Goal: Book appointment/travel/reservation

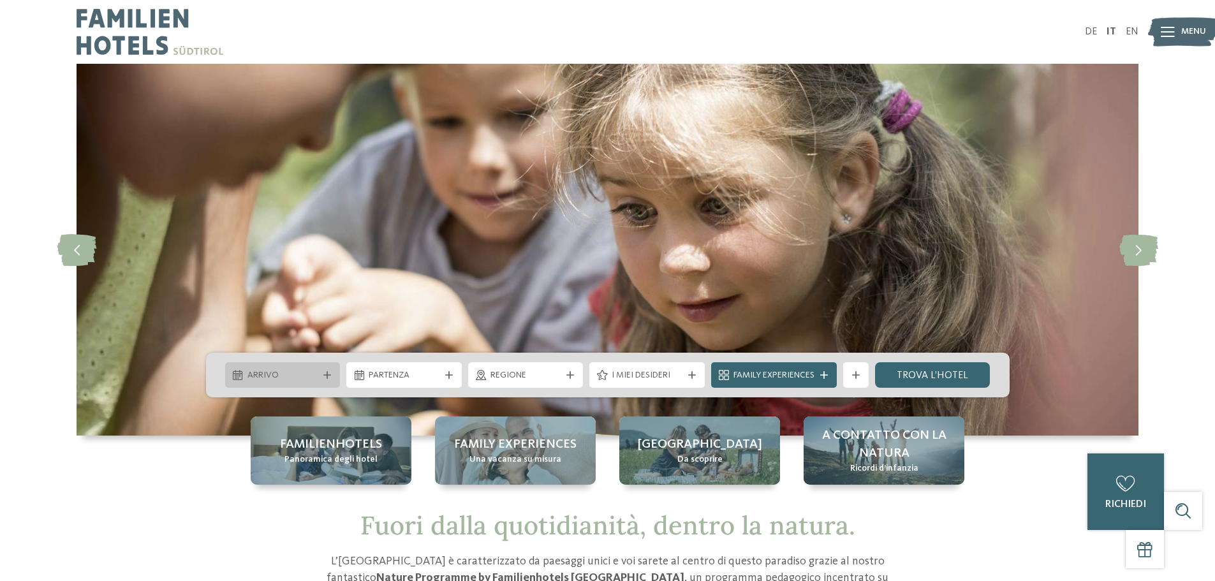
click at [293, 376] on span "Arrivo" at bounding box center [282, 375] width 71 height 13
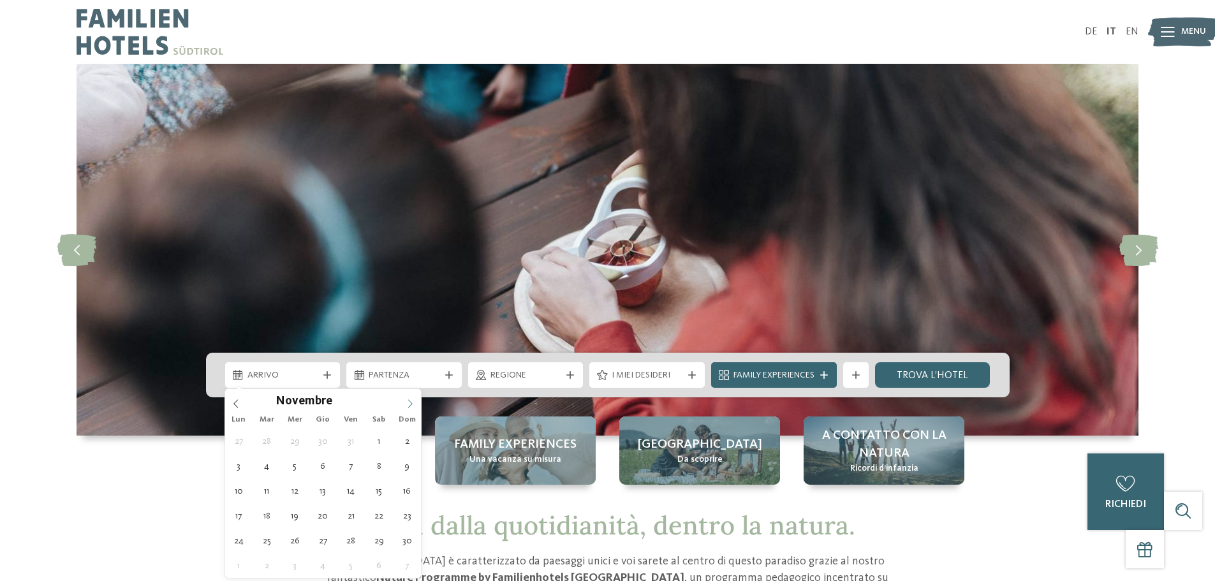
click at [409, 404] on icon at bounding box center [410, 403] width 9 height 9
type div "11.12.2025"
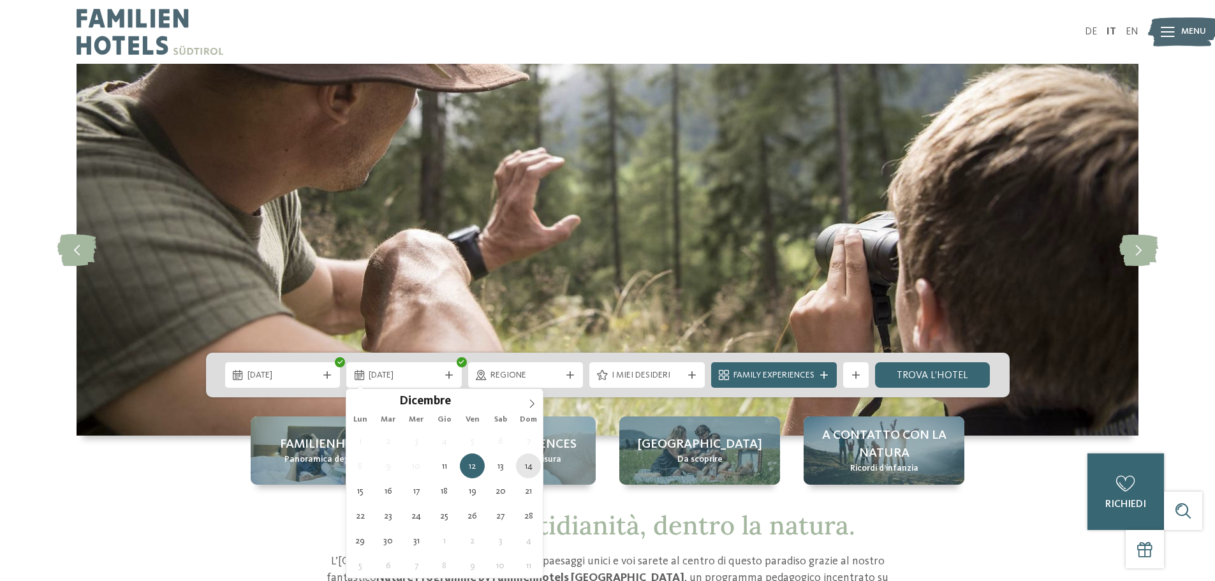
type div "14.12.2025"
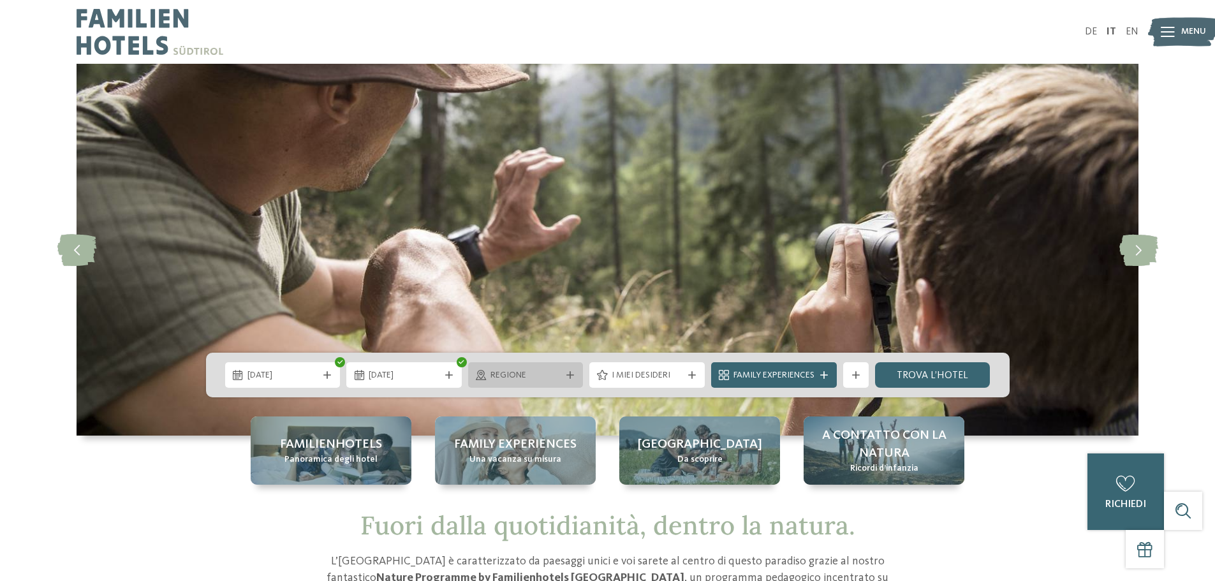
click at [535, 375] on span "Regione" at bounding box center [525, 375] width 71 height 13
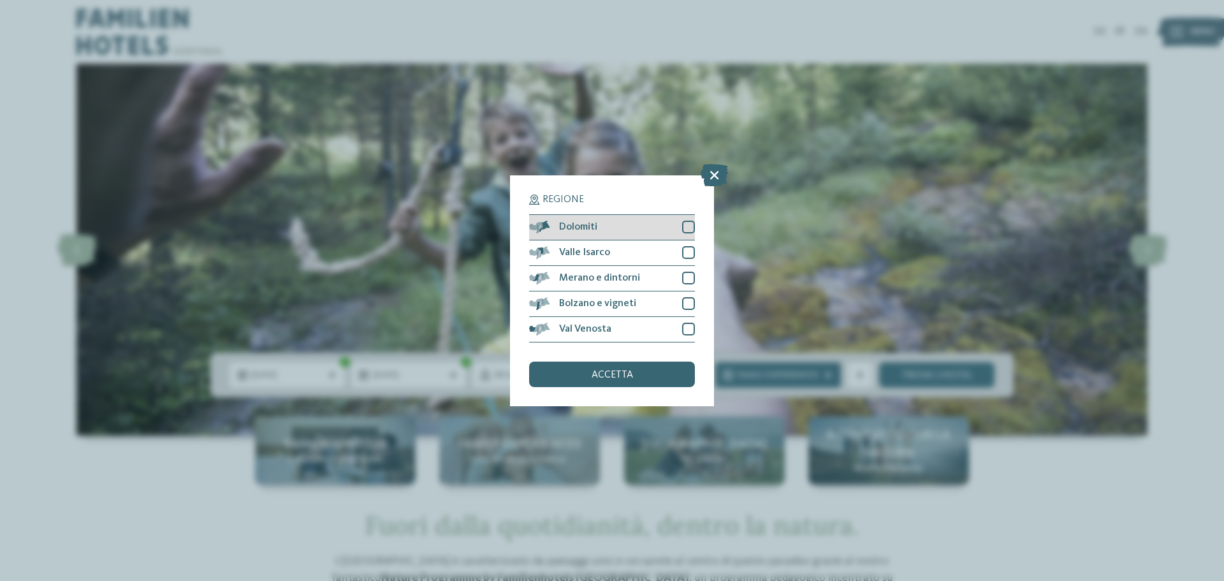
click at [690, 231] on div at bounding box center [688, 227] width 13 height 13
click at [691, 254] on div at bounding box center [688, 252] width 13 height 13
click at [687, 275] on div at bounding box center [688, 278] width 13 height 13
click at [687, 299] on div at bounding box center [688, 303] width 13 height 13
click at [685, 328] on div at bounding box center [688, 329] width 13 height 13
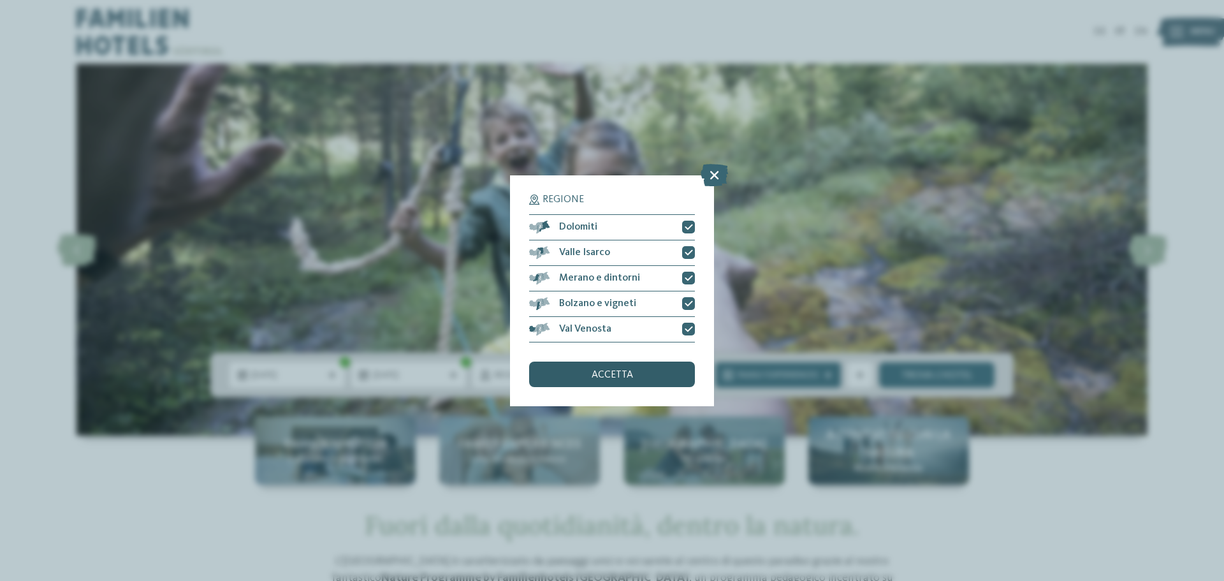
click at [635, 371] on div "accetta" at bounding box center [612, 375] width 166 height 26
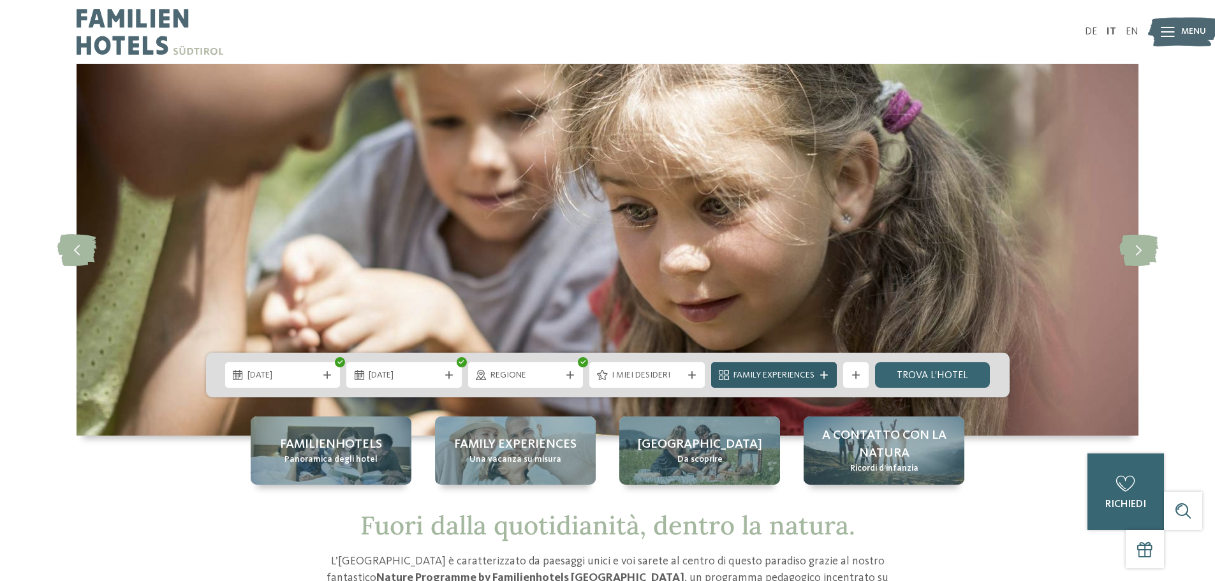
click at [761, 376] on span "Family Experiences" at bounding box center [773, 375] width 81 height 13
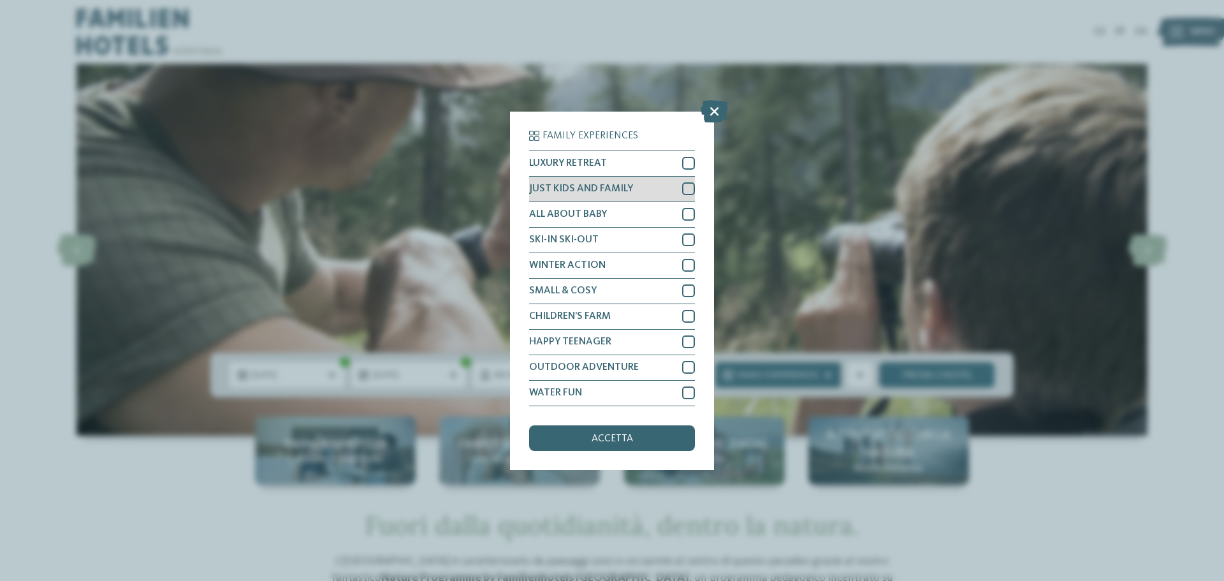
click at [686, 188] on div at bounding box center [688, 188] width 13 height 13
click at [644, 438] on div "accetta" at bounding box center [612, 438] width 166 height 26
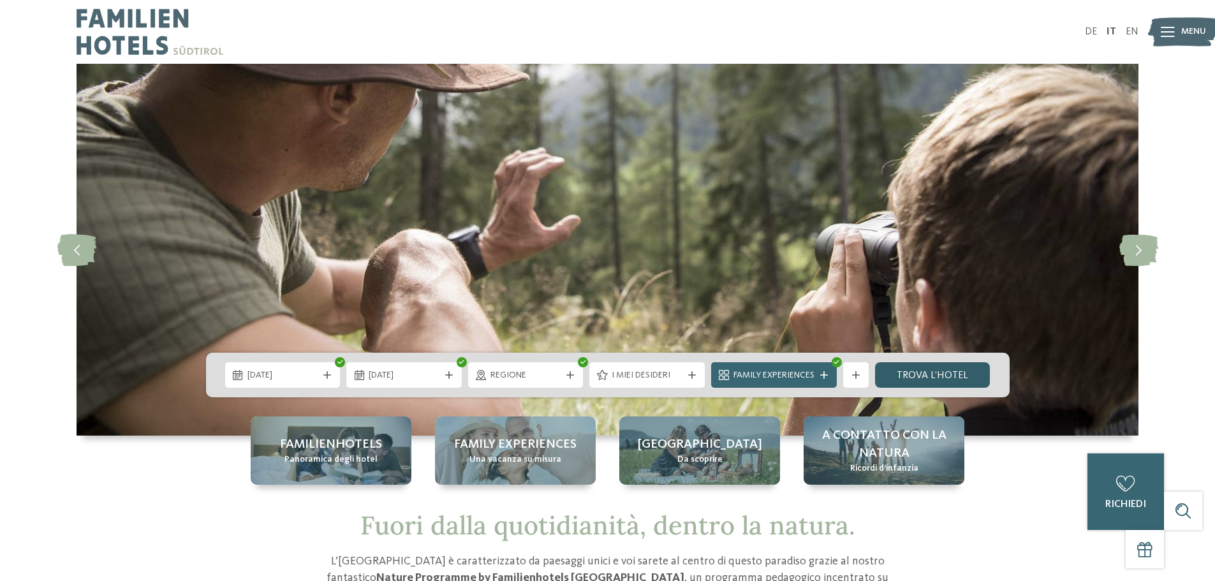
click at [907, 376] on link "trova l’hotel" at bounding box center [932, 375] width 115 height 26
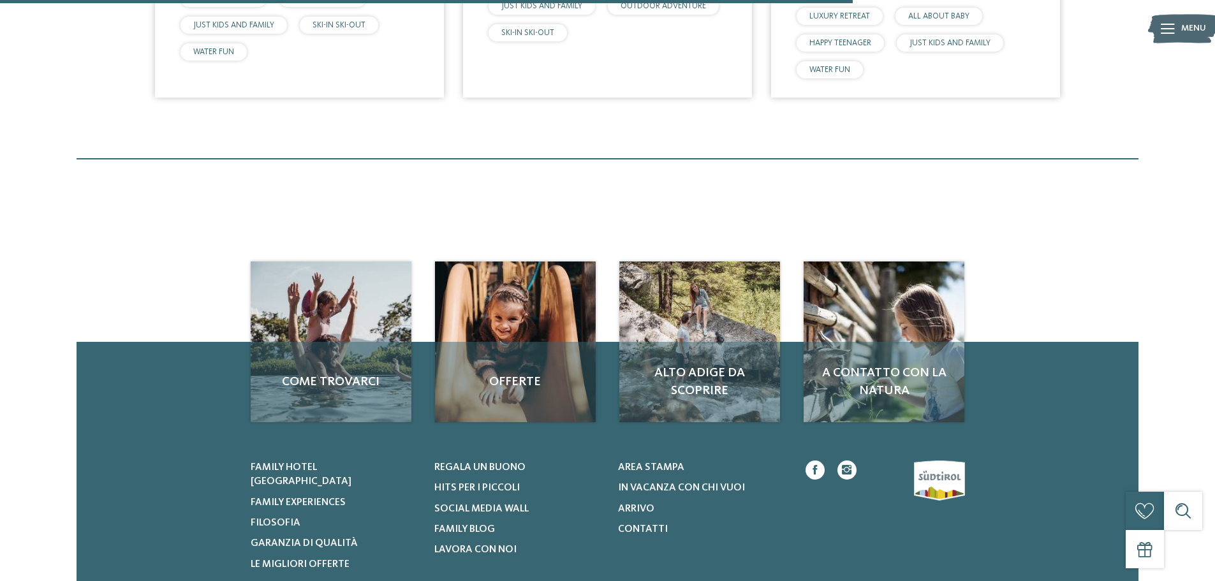
scroll to position [833, 0]
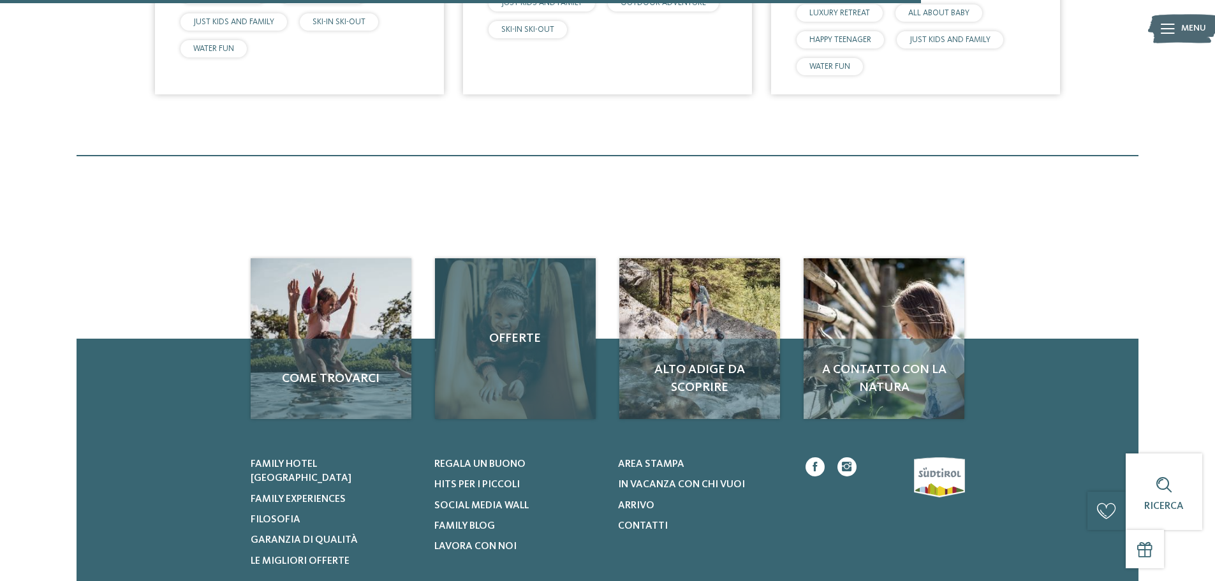
click at [527, 362] on div "Offerte" at bounding box center [515, 338] width 161 height 161
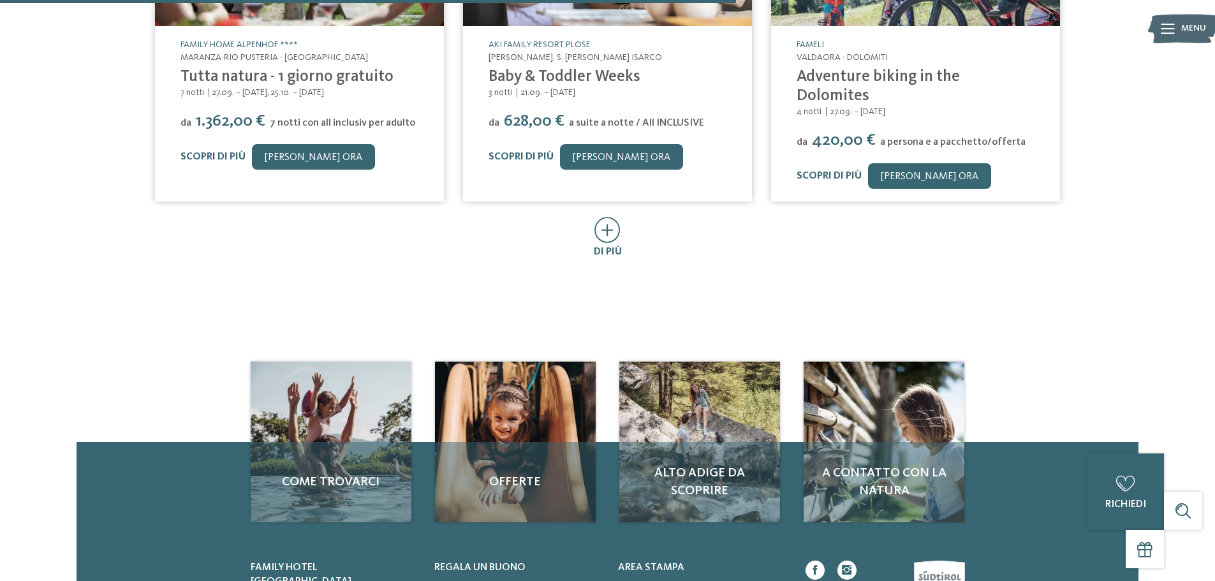
scroll to position [829, 0]
